Goal: Find specific page/section: Find specific page/section

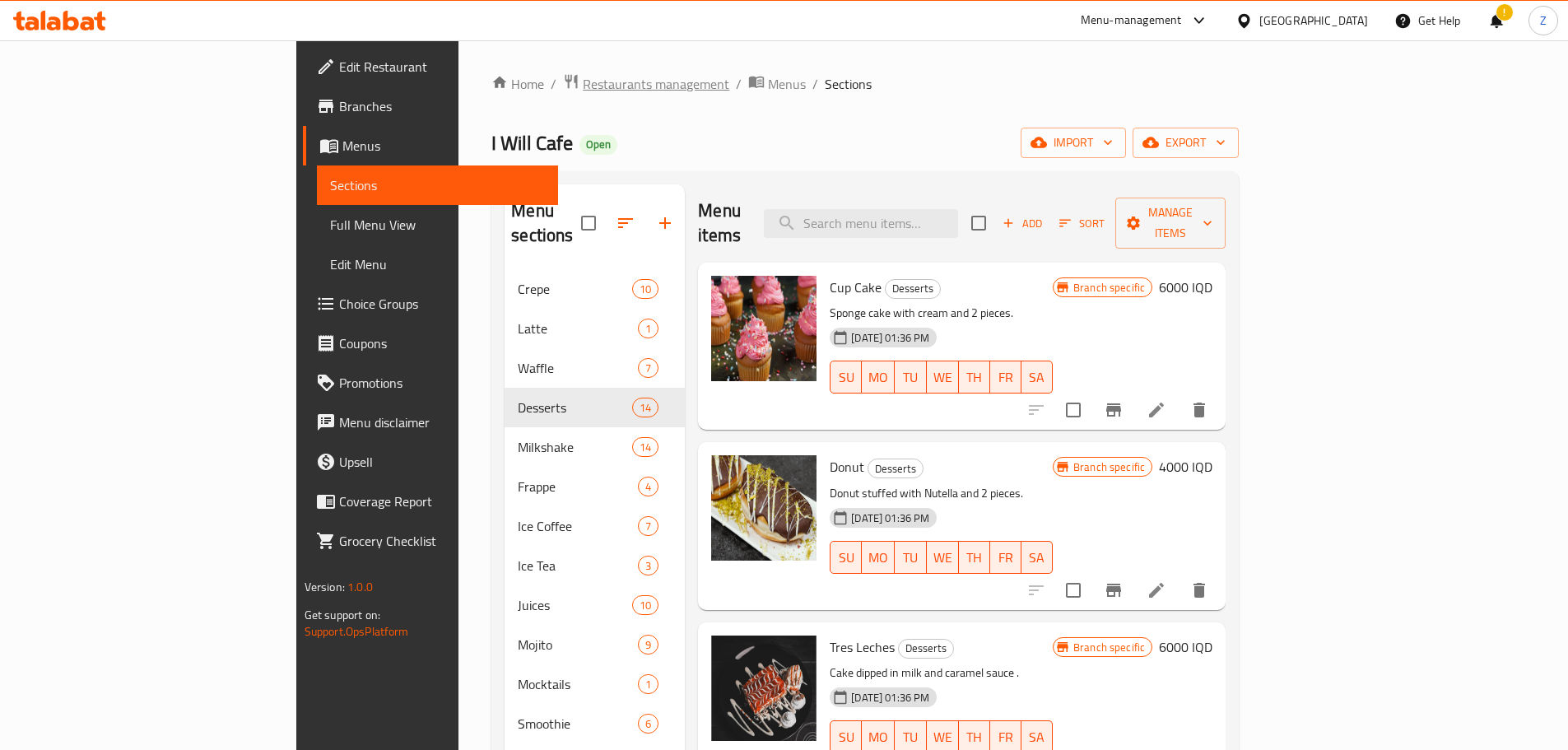
drag, startPoint x: 0, startPoint y: 0, endPoint x: 424, endPoint y: 78, distance: 431.1
click at [583, 78] on span "Restaurants management" at bounding box center [656, 84] width 146 height 20
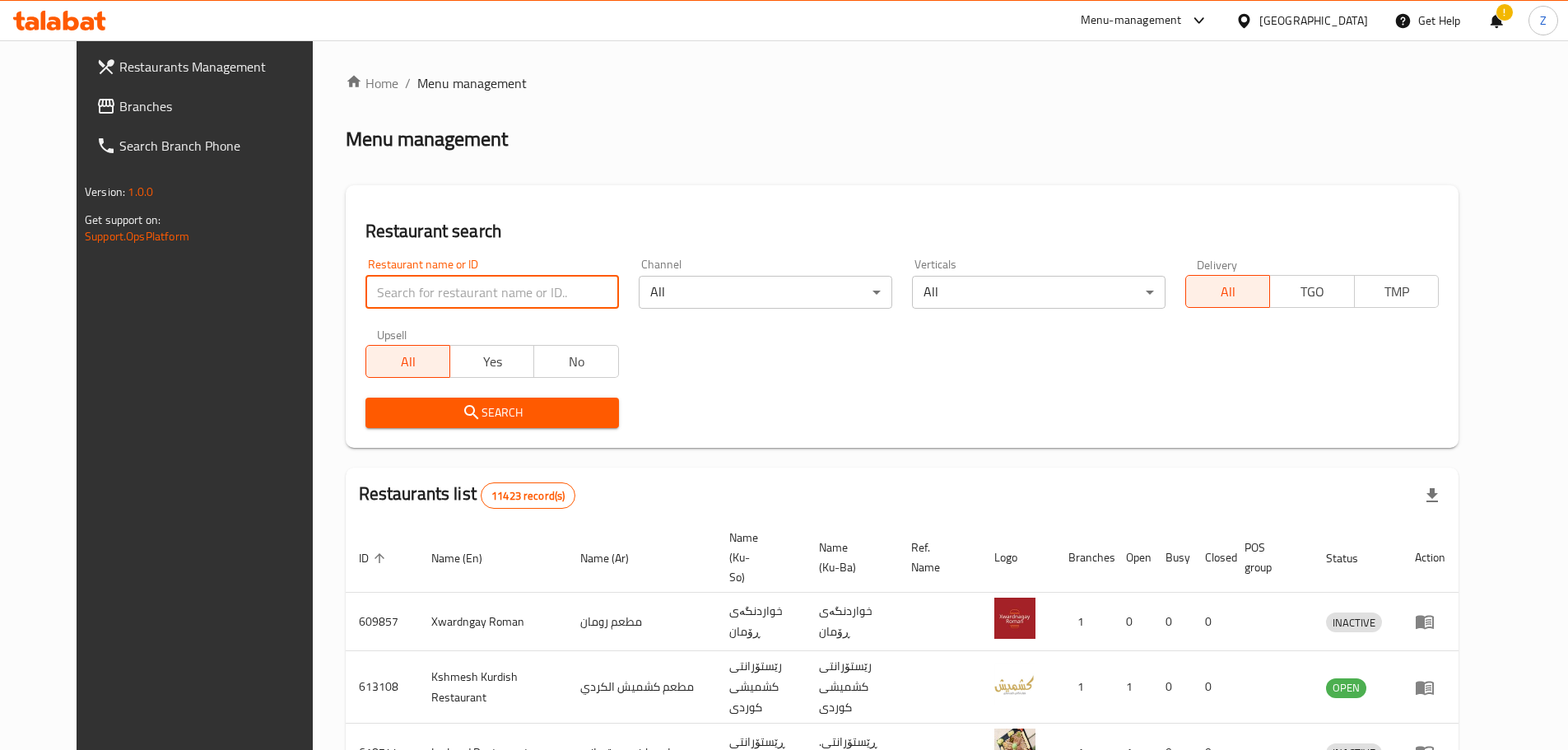
click at [452, 288] on input "search" at bounding box center [493, 292] width 253 height 33
paste input "677824"
type input "677824"
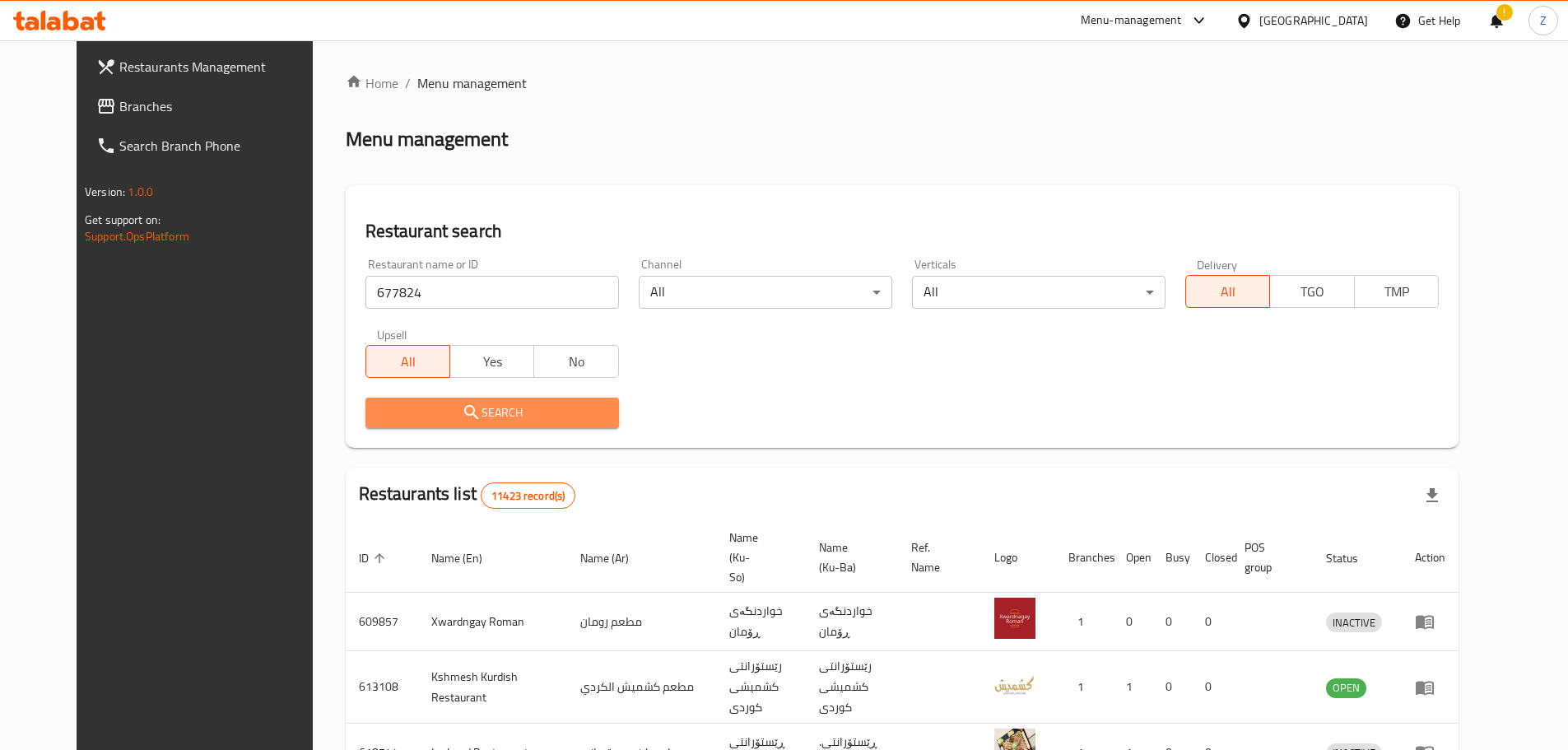
click at [452, 407] on span "Search" at bounding box center [492, 412] width 228 height 21
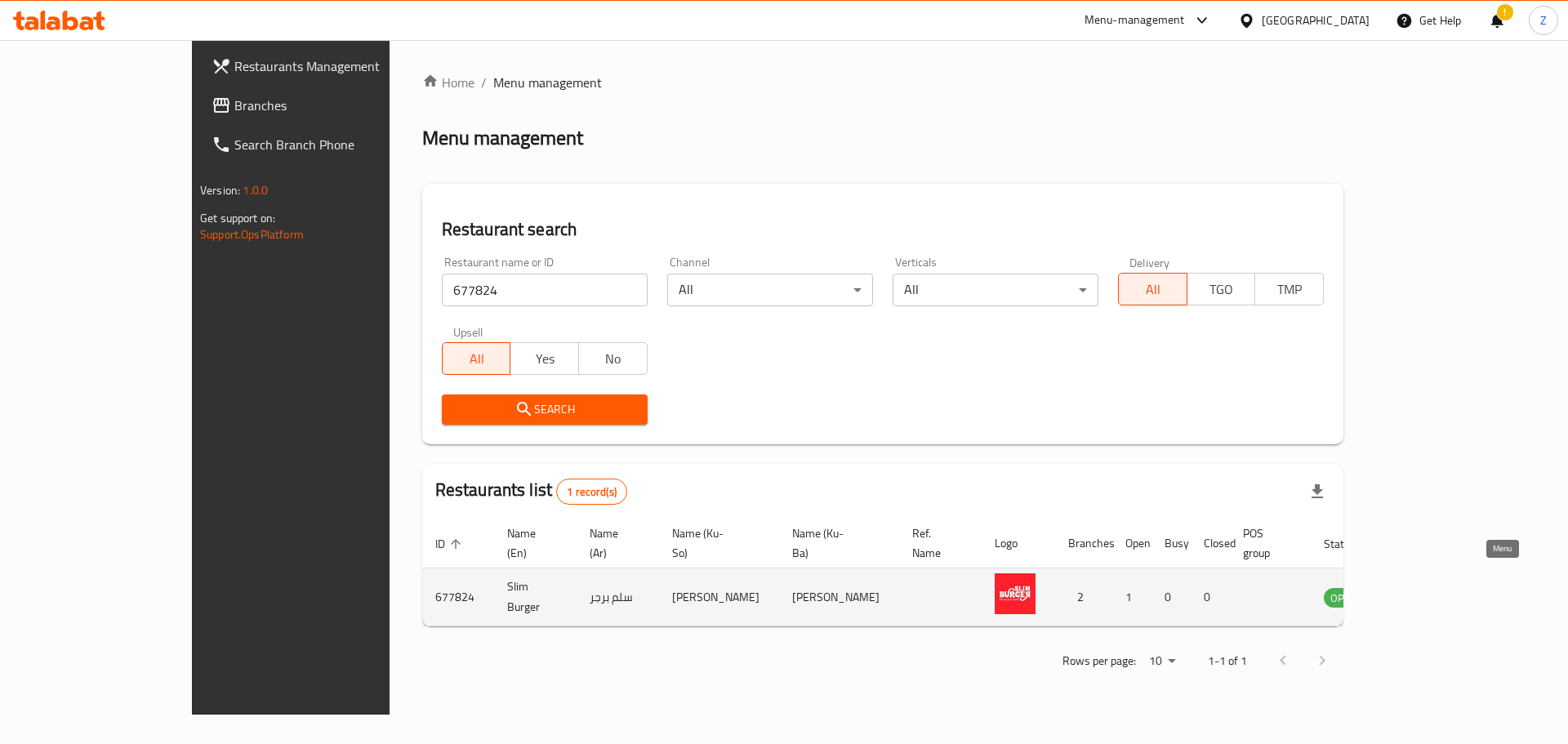
click at [1429, 587] on icon "enhanced table" at bounding box center [1419, 597] width 19 height 19
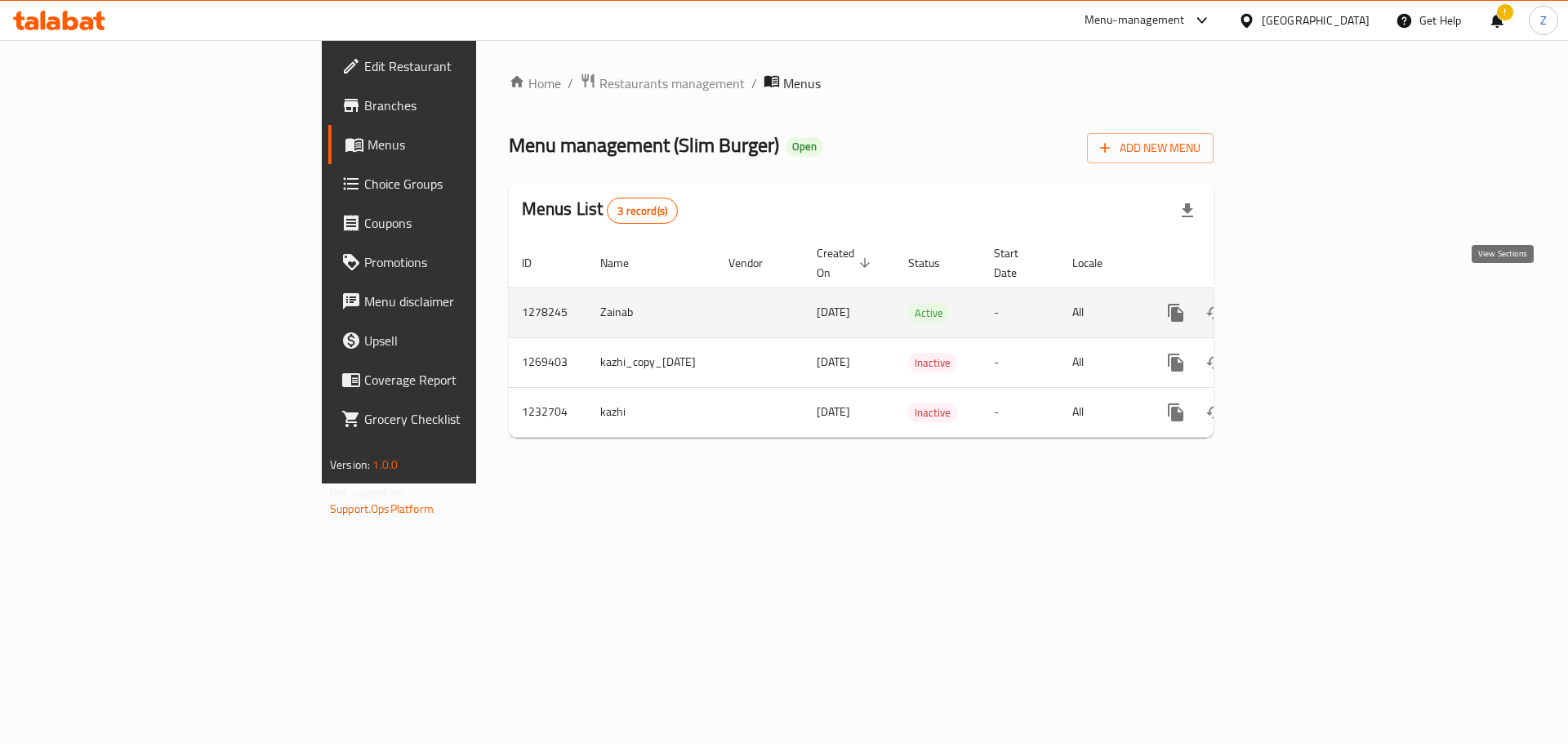
click at [1303, 303] on icon "enhanced table" at bounding box center [1294, 313] width 19 height 19
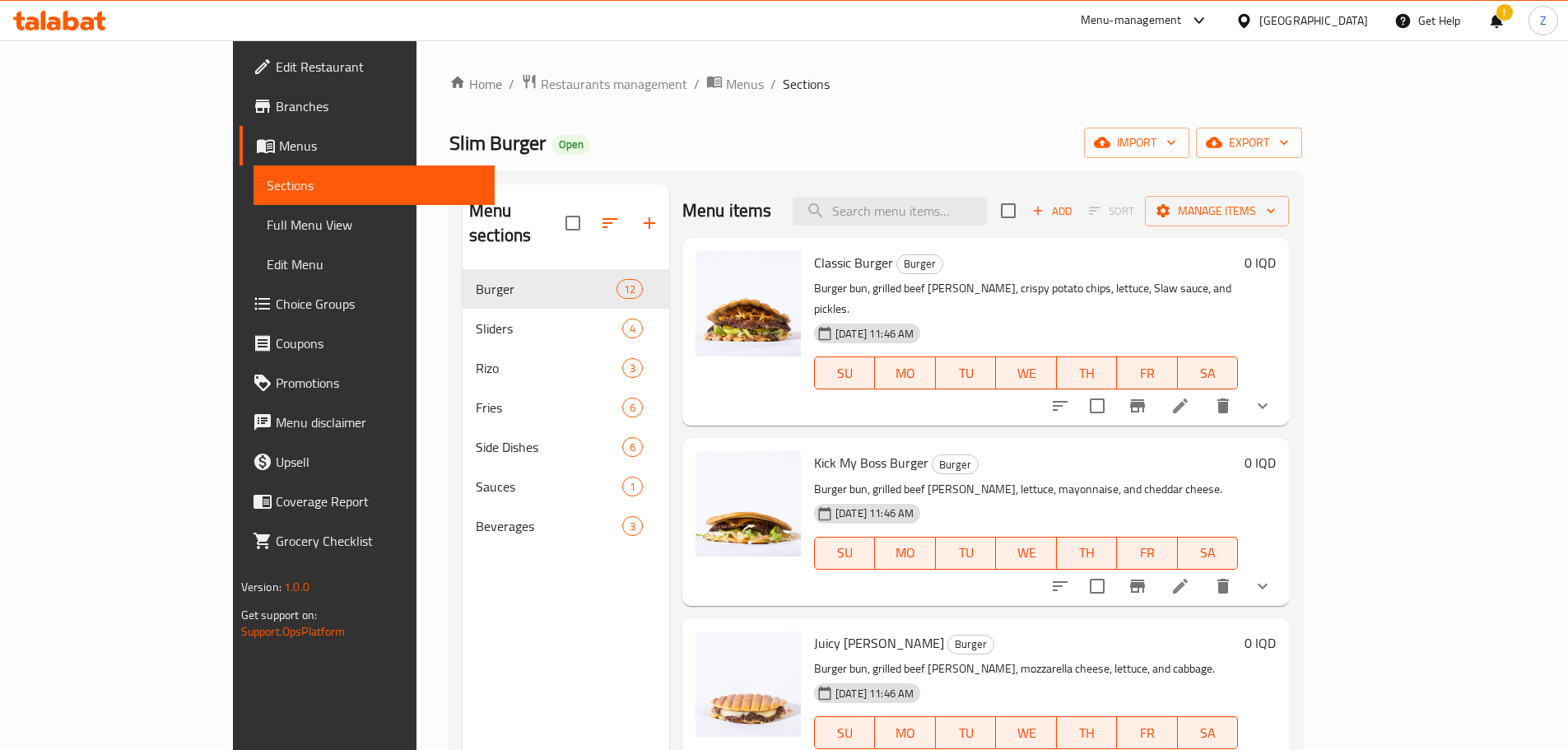
click at [1182, 451] on h6 "Kick My Boss Burger Burger" at bounding box center [1025, 462] width 424 height 23
